Goal: Task Accomplishment & Management: Complete application form

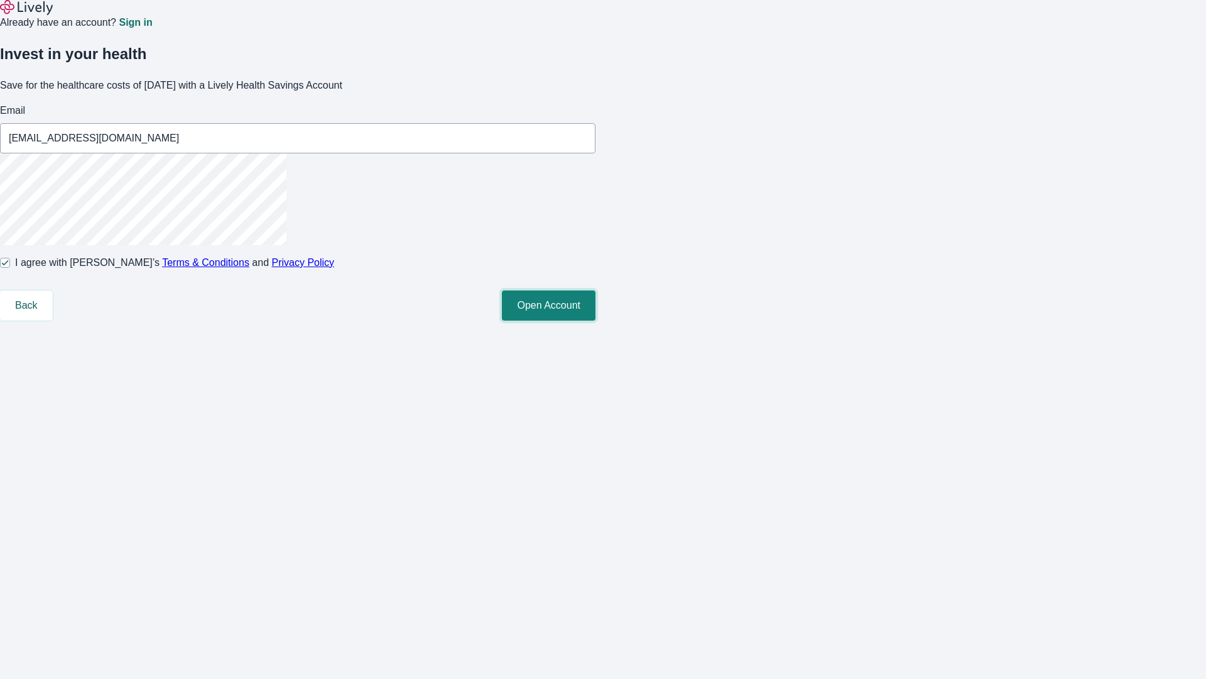
click at [596, 320] on button "Open Account" at bounding box center [549, 305] width 94 height 30
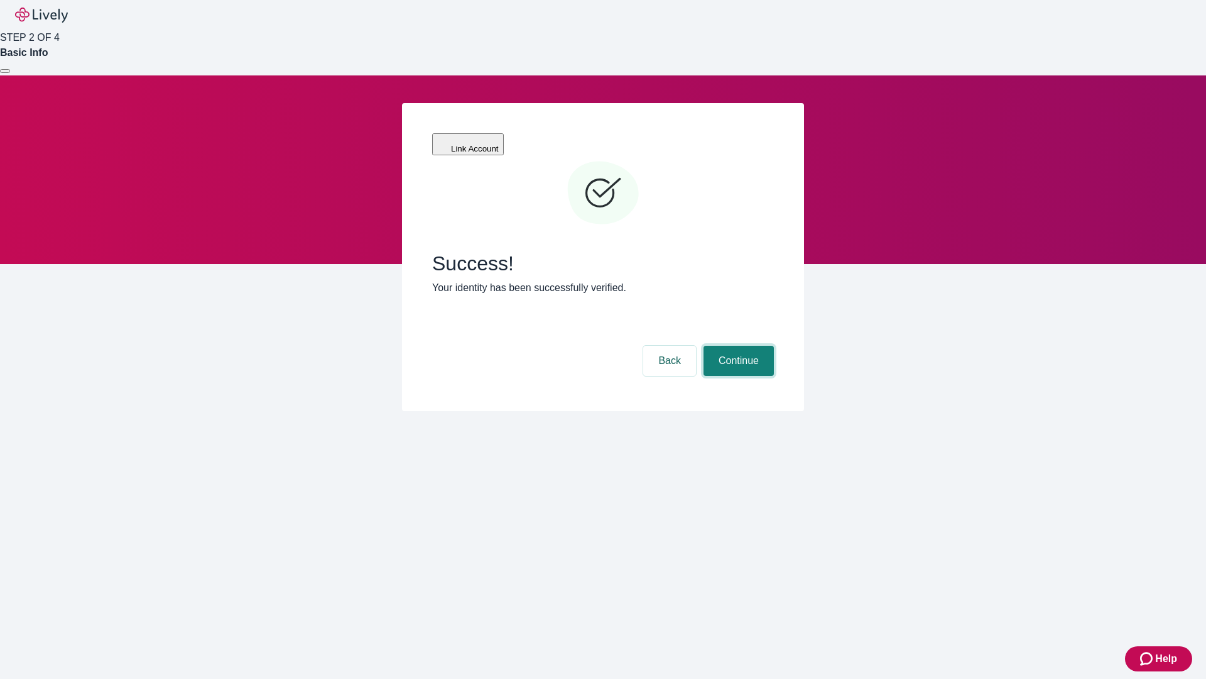
click at [737, 346] on button "Continue" at bounding box center [739, 361] width 70 height 30
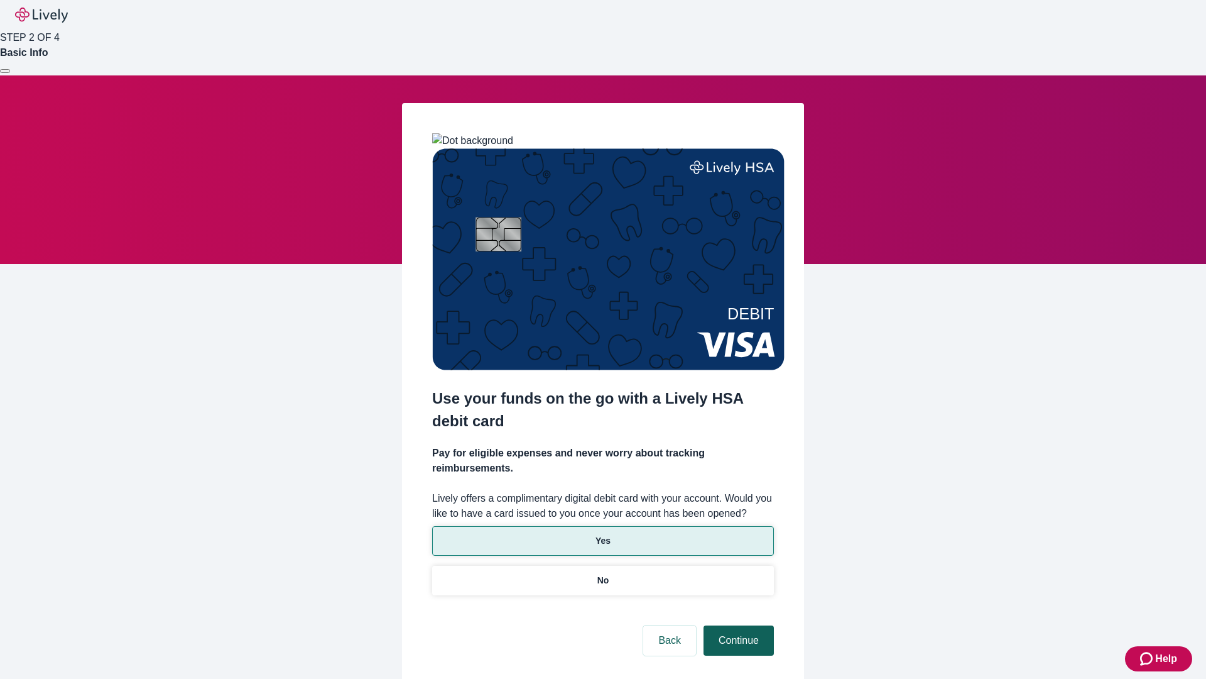
click at [603, 574] on p "No" at bounding box center [604, 580] width 12 height 13
click at [737, 625] on button "Continue" at bounding box center [739, 640] width 70 height 30
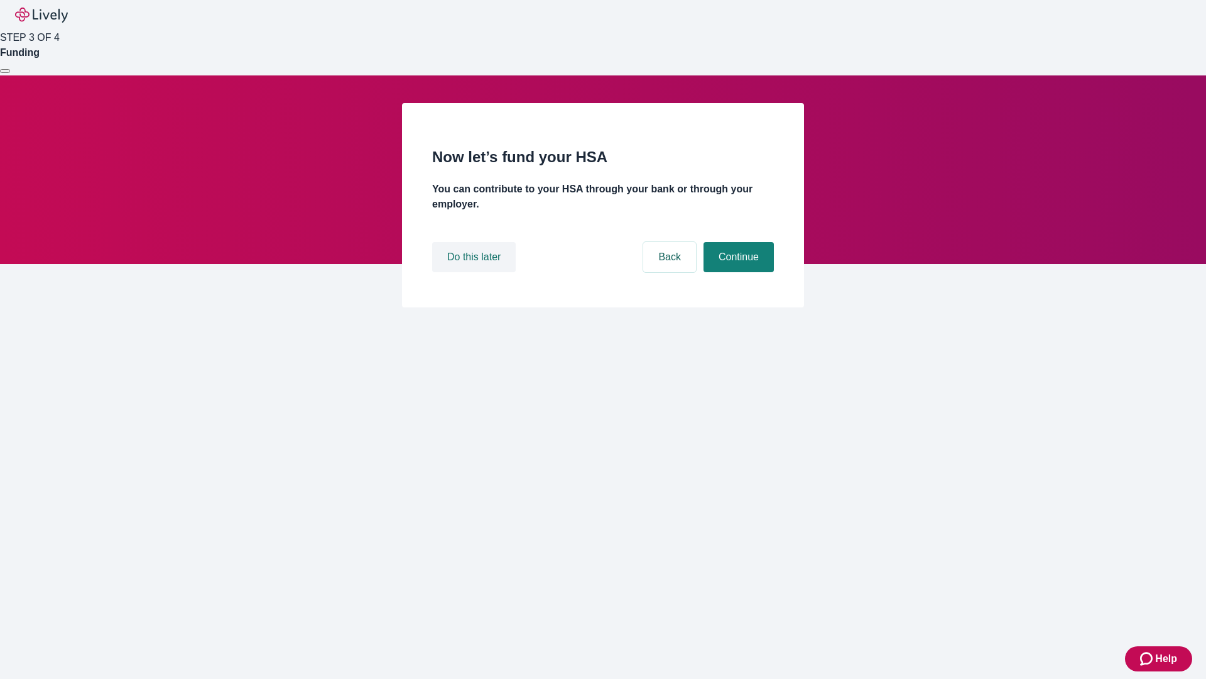
click at [476, 272] on button "Do this later" at bounding box center [474, 257] width 84 height 30
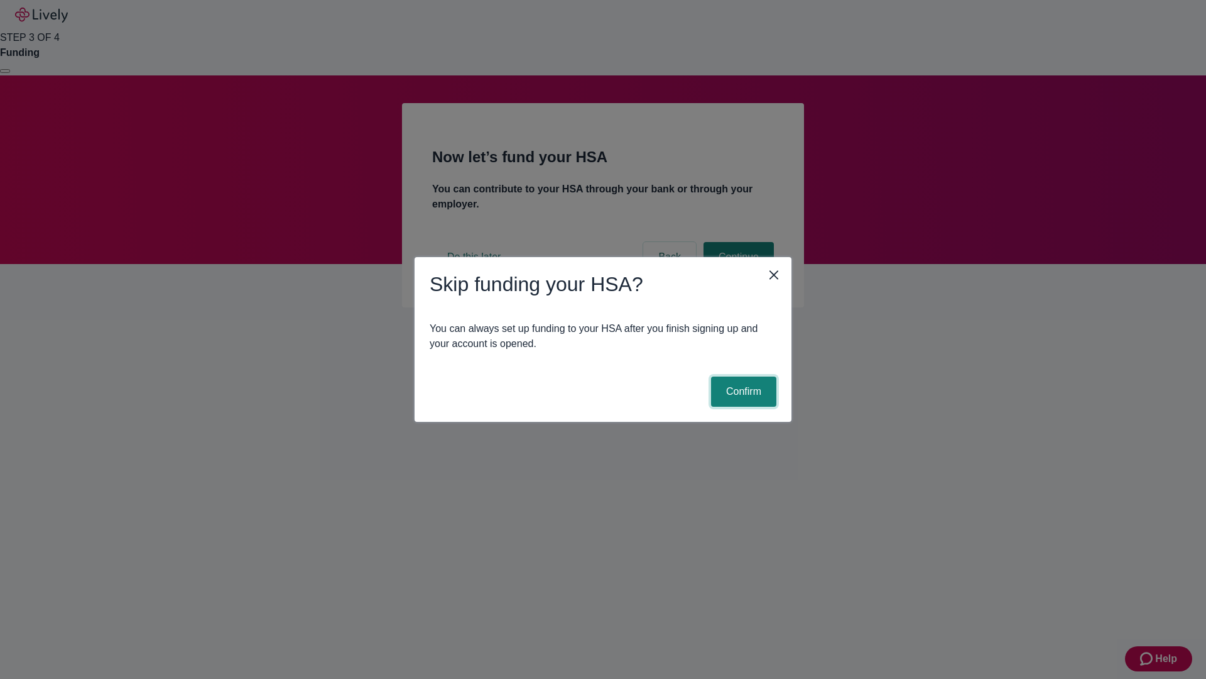
click at [742, 391] on button "Confirm" at bounding box center [743, 391] width 65 height 30
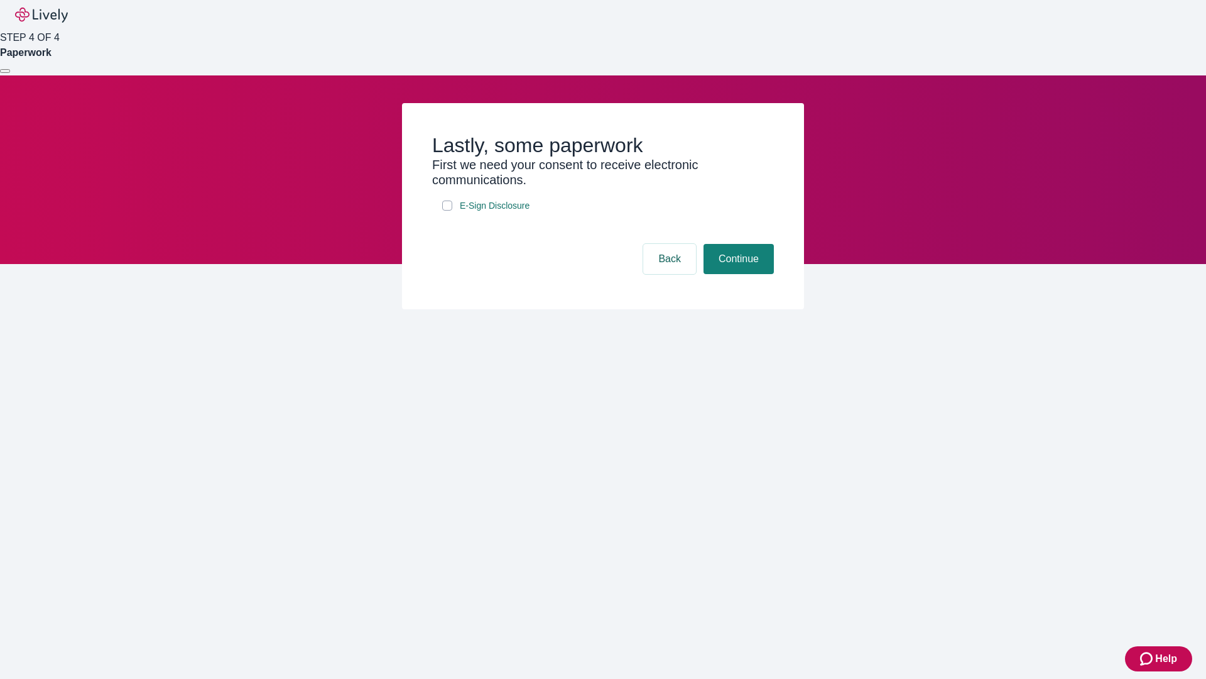
click at [447, 211] on input "E-Sign Disclosure" at bounding box center [447, 205] width 10 height 10
checkbox input "true"
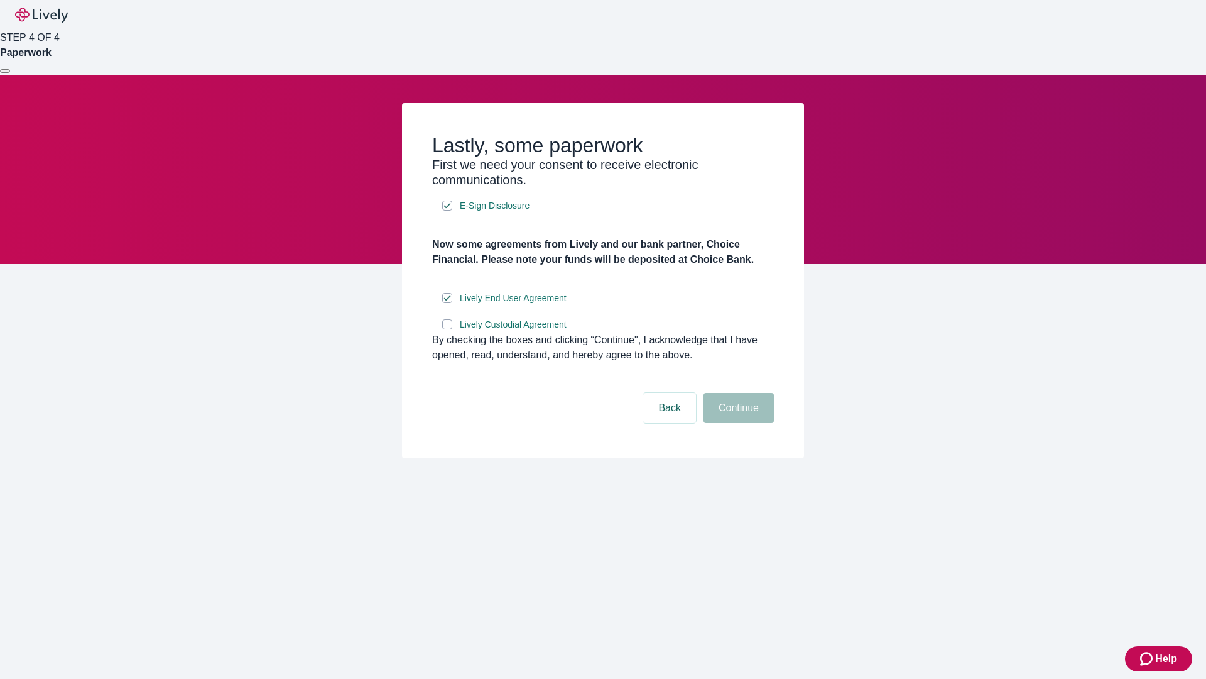
click at [447, 329] on input "Lively Custodial Agreement" at bounding box center [447, 324] width 10 height 10
checkbox input "true"
click at [737, 423] on button "Continue" at bounding box center [739, 408] width 70 height 30
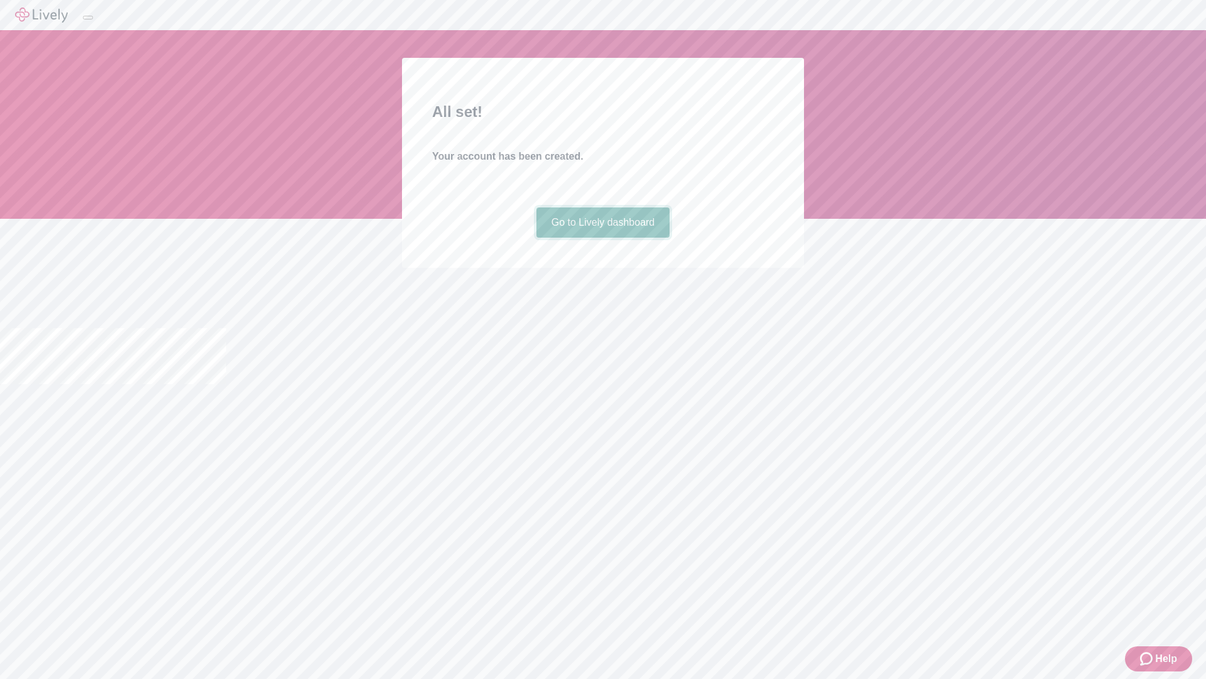
click at [603, 238] on link "Go to Lively dashboard" at bounding box center [604, 222] width 134 height 30
